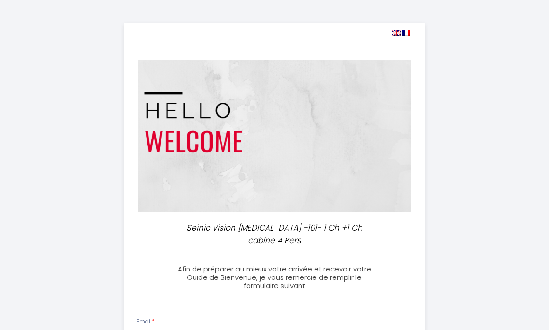
select select
click at [394, 34] on img at bounding box center [396, 33] width 8 height 6
select select
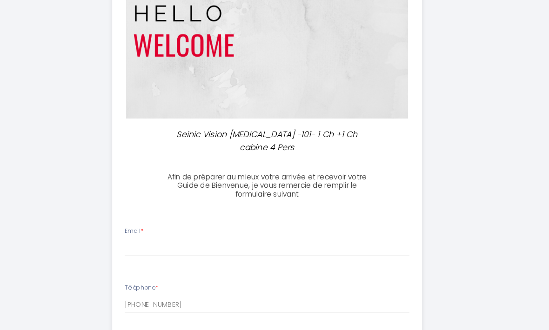
scroll to position [99, 0]
click at [161, 219] on div "Email *" at bounding box center [274, 233] width 289 height 29
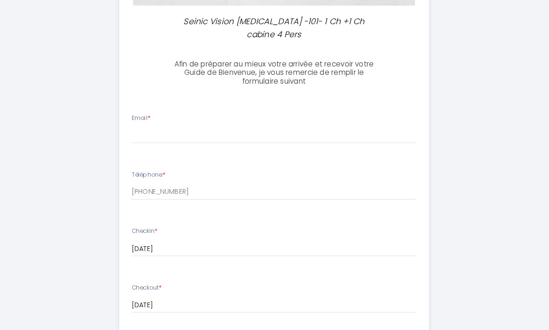
scroll to position [207, 0]
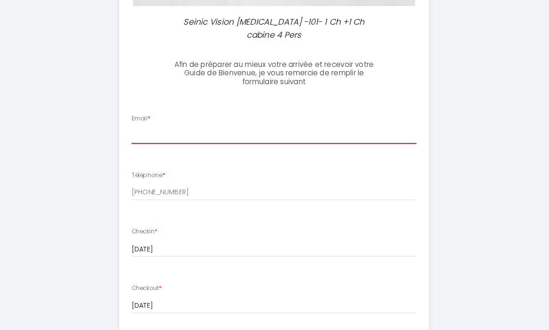
click at [147, 123] on input "Email *" at bounding box center [274, 131] width 277 height 17
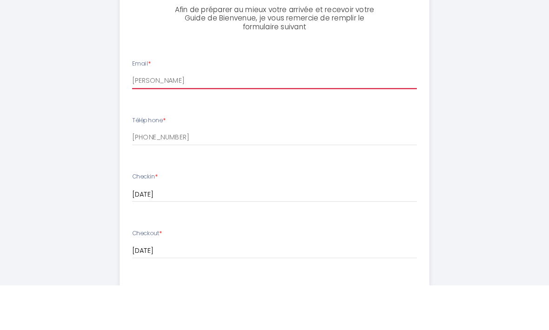
type input "[PERSON_NAME]."
type input "[PERSON_NAME][EMAIL_ADDRESS][DOMAIN_NAME]"
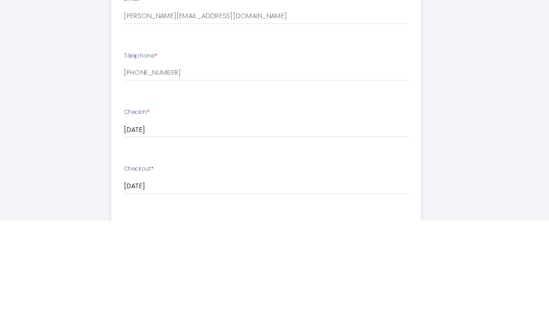
click at [157, 221] on div "Checkin * [DATE] < [DATE] > Sun Mon Tue Wed Thu Fri Sat 1 2 3 4 5 6 7 8 9 10 11…" at bounding box center [274, 240] width 289 height 38
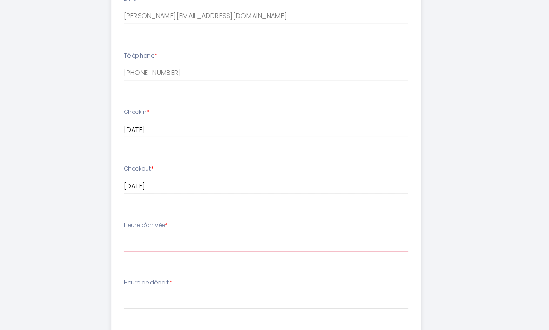
click at [154, 227] on select "16:00 16:30 17:00 17:30 18:00 18:30 19:00 19:30 20:00 20:30 21:00 21:30 22:00" at bounding box center [274, 236] width 277 height 18
select select "18:30"
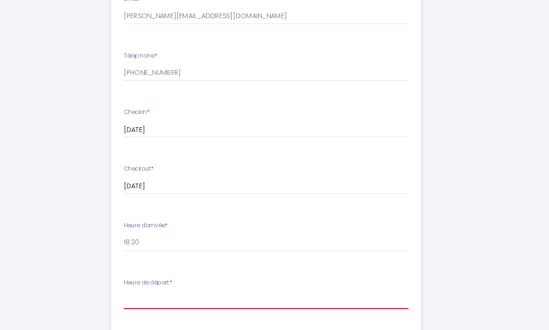
click at [149, 282] on select "00:00 00:30 01:00 01:30 02:00 02:30 03:00 03:30 04:00 04:30 05:00 05:30 06:00 0…" at bounding box center [274, 291] width 277 height 18
select select "09:00"
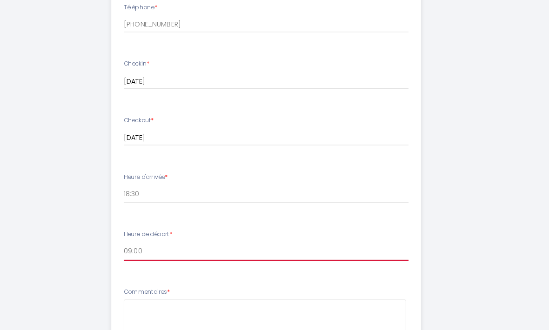
scroll to position [371, 0]
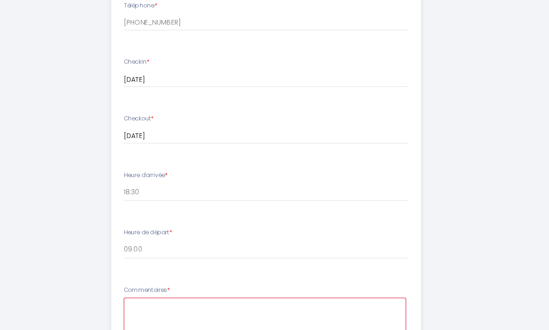
click at [138, 289] on textarea at bounding box center [273, 317] width 275 height 56
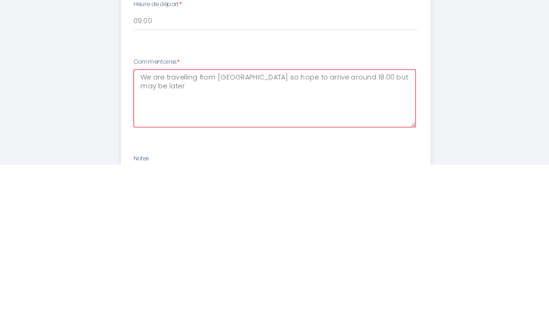
type textarea "We are travelling from [GEOGRAPHIC_DATA] so hope to arrive around 18.00 but may…"
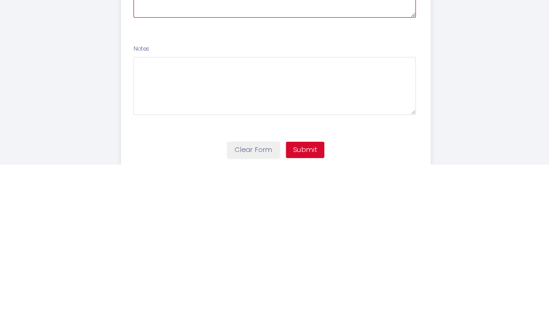
scroll to position [544, 0]
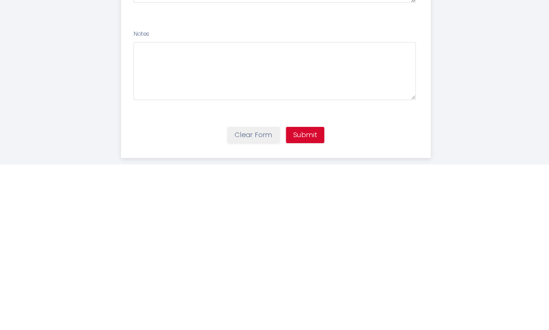
click at [302, 294] on button "Submit" at bounding box center [302, 302] width 37 height 16
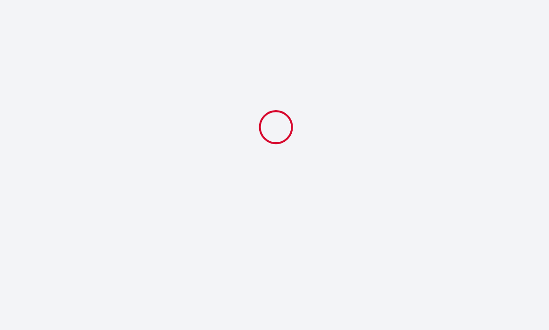
select select "18:30"
select select "09:00"
